Goal: Task Accomplishment & Management: Use online tool/utility

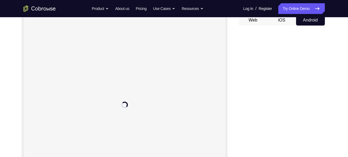
click at [330, 90] on div "Your Support Agent Your Customer Web iOS Android Next Steps We’d be happy to gi…" at bounding box center [174, 139] width 345 height 355
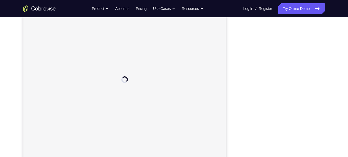
scroll to position [81, 0]
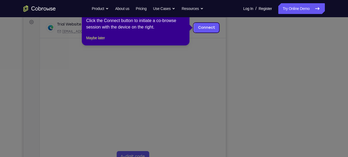
click at [292, 77] on icon at bounding box center [176, 78] width 352 height 157
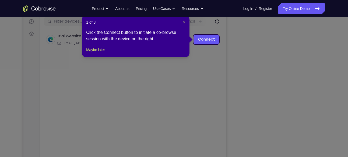
click at [186, 20] on div "1 of 8 × Click the Connect button to initiate a co-browse session with the devi…" at bounding box center [136, 36] width 108 height 42
click at [183, 24] on span "×" at bounding box center [184, 22] width 2 height 4
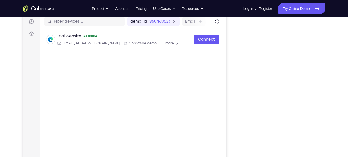
click at [183, 24] on div "Email" at bounding box center [194, 21] width 24 height 9
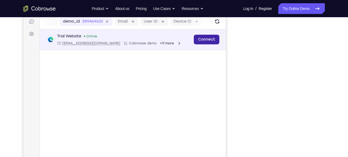
scroll to position [0, 68]
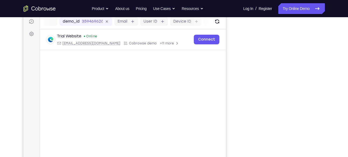
drag, startPoint x: 206, startPoint y: 25, endPoint x: 218, endPoint y: 79, distance: 55.2
click at [218, 79] on main "demo_id 359469626 359469626 Email User ID Device ID Device name 6-digit code Co…" at bounding box center [133, 104] width 186 height 181
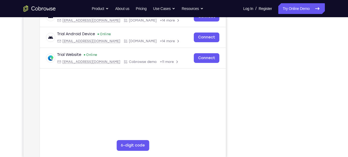
scroll to position [92, 0]
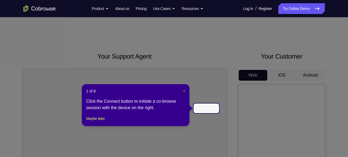
click at [184, 92] on span "×" at bounding box center [184, 91] width 2 height 4
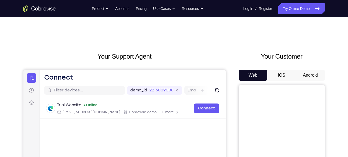
click at [183, 89] on div "demo_id 2216009008 2216009008 Email User ID Device ID Device name" at bounding box center [220, 90] width 186 height 9
click at [313, 73] on button "Android" at bounding box center [310, 75] width 29 height 11
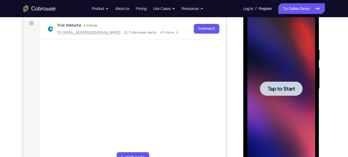
click at [285, 93] on div at bounding box center [281, 89] width 43 height 14
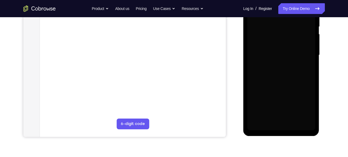
scroll to position [114, 0]
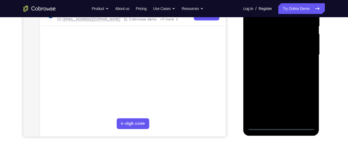
click at [283, 126] on div at bounding box center [282, 55] width 68 height 151
click at [304, 100] on div at bounding box center [282, 55] width 68 height 151
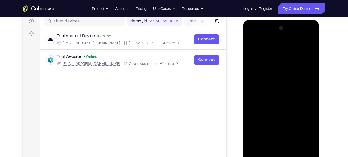
scroll to position [69, 0]
click at [263, 49] on div at bounding box center [282, 99] width 68 height 151
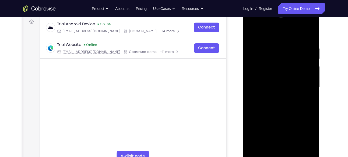
scroll to position [81, 0]
click at [304, 88] on div at bounding box center [282, 87] width 68 height 151
click at [273, 134] on div at bounding box center [282, 87] width 68 height 151
click at [277, 98] on div at bounding box center [282, 87] width 68 height 151
click at [277, 114] on div at bounding box center [282, 87] width 68 height 151
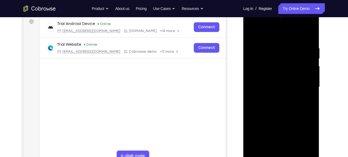
click at [277, 84] on div at bounding box center [282, 87] width 68 height 151
click at [273, 150] on div at bounding box center [282, 87] width 68 height 151
click at [277, 84] on div at bounding box center [282, 87] width 68 height 151
click at [271, 75] on div at bounding box center [282, 87] width 68 height 151
click at [279, 86] on div at bounding box center [282, 87] width 68 height 151
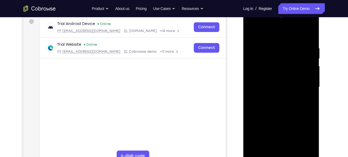
click at [287, 145] on div at bounding box center [282, 87] width 68 height 151
drag, startPoint x: 280, startPoint y: 37, endPoint x: 280, endPoint y: 19, distance: 18.1
click at [280, 19] on div at bounding box center [282, 87] width 68 height 151
click at [290, 70] on div at bounding box center [282, 87] width 68 height 151
click at [275, 66] on div at bounding box center [282, 87] width 68 height 151
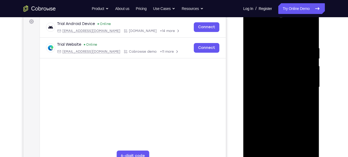
click at [275, 66] on div at bounding box center [282, 87] width 68 height 151
click at [275, 63] on div at bounding box center [282, 87] width 68 height 151
click at [289, 109] on div at bounding box center [282, 87] width 68 height 151
click at [311, 148] on div at bounding box center [282, 87] width 68 height 151
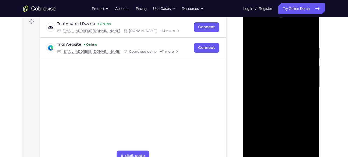
click at [314, 144] on div at bounding box center [282, 87] width 68 height 151
click at [311, 102] on div at bounding box center [282, 87] width 68 height 151
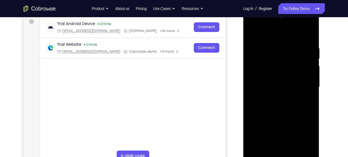
click at [274, 45] on div at bounding box center [282, 87] width 68 height 151
click at [310, 86] on div at bounding box center [282, 87] width 68 height 151
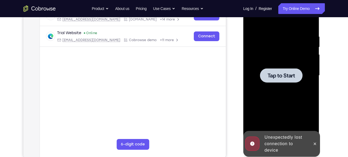
scroll to position [93, 0]
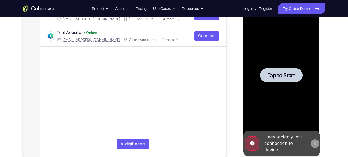
click at [314, 143] on icon at bounding box center [315, 144] width 4 height 4
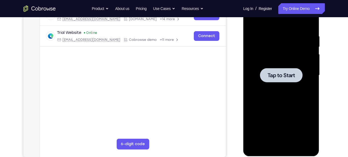
click at [299, 89] on div at bounding box center [282, 75] width 68 height 151
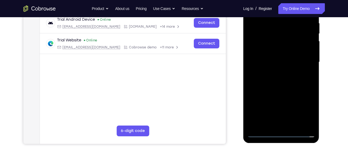
scroll to position [107, 0]
click at [282, 132] on div at bounding box center [282, 62] width 68 height 151
click at [304, 110] on div at bounding box center [282, 62] width 68 height 151
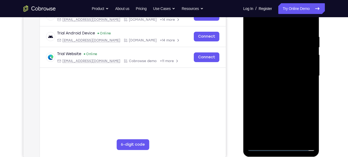
scroll to position [92, 0]
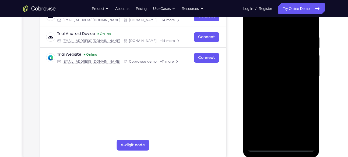
click at [267, 22] on div at bounding box center [282, 76] width 68 height 151
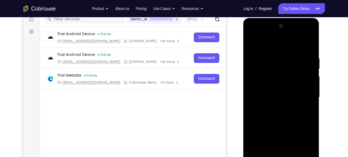
scroll to position [70, 0]
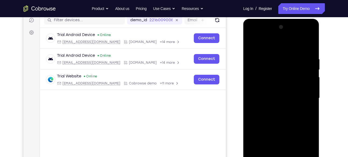
click at [306, 97] on div at bounding box center [282, 98] width 68 height 151
click at [273, 145] on div at bounding box center [282, 98] width 68 height 151
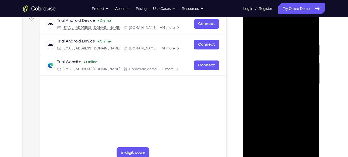
scroll to position [85, 0]
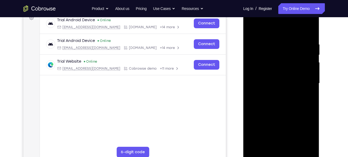
click at [277, 94] on div at bounding box center [282, 83] width 68 height 151
click at [278, 109] on div at bounding box center [282, 83] width 68 height 151
click at [278, 81] on div at bounding box center [282, 83] width 68 height 151
click at [280, 145] on div at bounding box center [282, 83] width 68 height 151
click at [272, 79] on div at bounding box center [282, 83] width 68 height 151
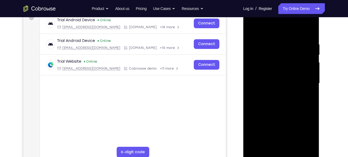
click at [275, 75] on div at bounding box center [282, 83] width 68 height 151
click at [286, 82] on div at bounding box center [282, 83] width 68 height 151
click at [283, 143] on div at bounding box center [282, 83] width 68 height 151
drag, startPoint x: 282, startPoint y: 32, endPoint x: 287, endPoint y: 13, distance: 18.8
click at [287, 13] on div at bounding box center [282, 83] width 68 height 151
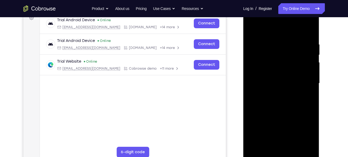
click at [286, 66] on div at bounding box center [282, 83] width 68 height 151
click at [275, 57] on div at bounding box center [282, 83] width 68 height 151
click at [312, 146] on div at bounding box center [282, 83] width 68 height 151
click at [288, 104] on div at bounding box center [282, 83] width 68 height 151
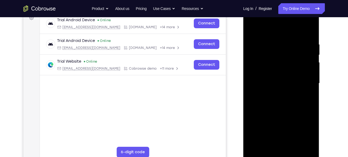
click at [266, 145] on div at bounding box center [282, 83] width 68 height 151
click at [270, 28] on div at bounding box center [282, 83] width 68 height 151
click at [272, 44] on div at bounding box center [282, 83] width 68 height 151
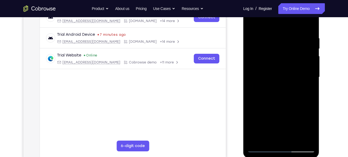
scroll to position [92, 0]
click at [313, 133] on div at bounding box center [282, 77] width 68 height 151
click at [295, 142] on div at bounding box center [282, 77] width 68 height 151
click at [285, 103] on div at bounding box center [282, 77] width 68 height 151
click at [275, 79] on div at bounding box center [282, 77] width 68 height 151
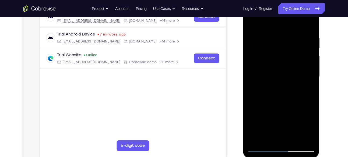
click at [282, 119] on div at bounding box center [282, 77] width 68 height 151
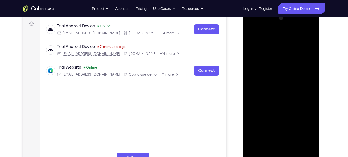
scroll to position [89, 0]
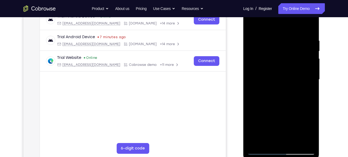
click at [269, 124] on div at bounding box center [282, 79] width 68 height 151
click at [267, 129] on div at bounding box center [282, 79] width 68 height 151
click at [266, 123] on div at bounding box center [282, 79] width 68 height 151
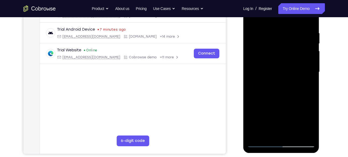
scroll to position [98, 0]
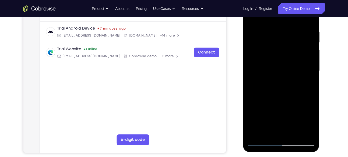
click at [262, 143] on div at bounding box center [282, 71] width 68 height 151
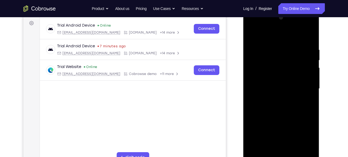
scroll to position [79, 0]
click at [309, 154] on div at bounding box center [282, 89] width 68 height 151
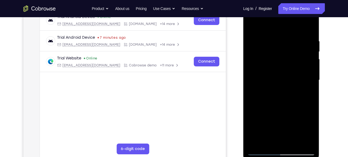
scroll to position [89, 0]
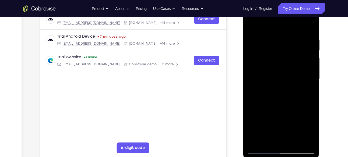
click at [256, 141] on div at bounding box center [282, 79] width 68 height 151
click at [307, 141] on div at bounding box center [282, 79] width 68 height 151
click at [306, 89] on div at bounding box center [282, 79] width 68 height 151
click at [263, 32] on div at bounding box center [282, 79] width 68 height 151
click at [252, 41] on div at bounding box center [282, 79] width 68 height 151
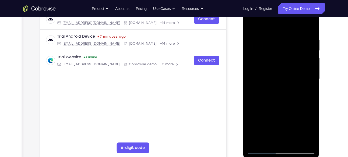
click at [303, 142] on div at bounding box center [282, 79] width 68 height 151
click at [262, 152] on div at bounding box center [282, 79] width 68 height 151
click at [277, 38] on div at bounding box center [282, 79] width 68 height 151
click at [261, 151] on div at bounding box center [282, 79] width 68 height 151
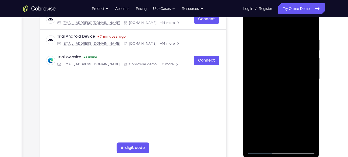
click at [256, 141] on div at bounding box center [282, 79] width 68 height 151
click at [273, 37] on div at bounding box center [282, 79] width 68 height 151
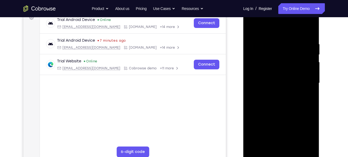
scroll to position [86, 0]
click at [311, 103] on div at bounding box center [282, 83] width 68 height 151
